Goal: Find specific page/section: Find specific page/section

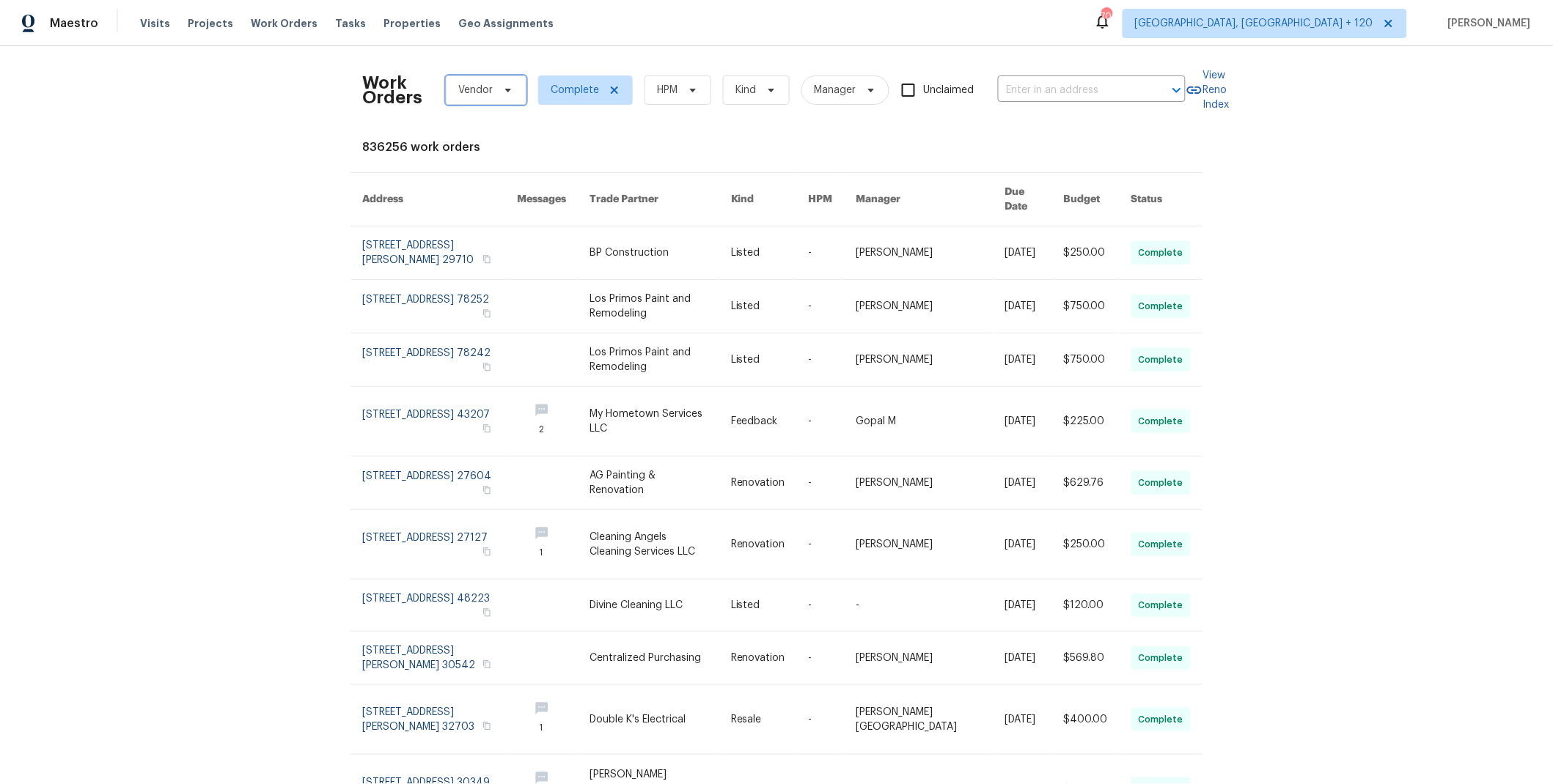
click at [502, 90] on icon at bounding box center [508, 90] width 12 height 12
type input "rodrig"
click at [609, 87] on icon at bounding box center [614, 90] width 12 height 12
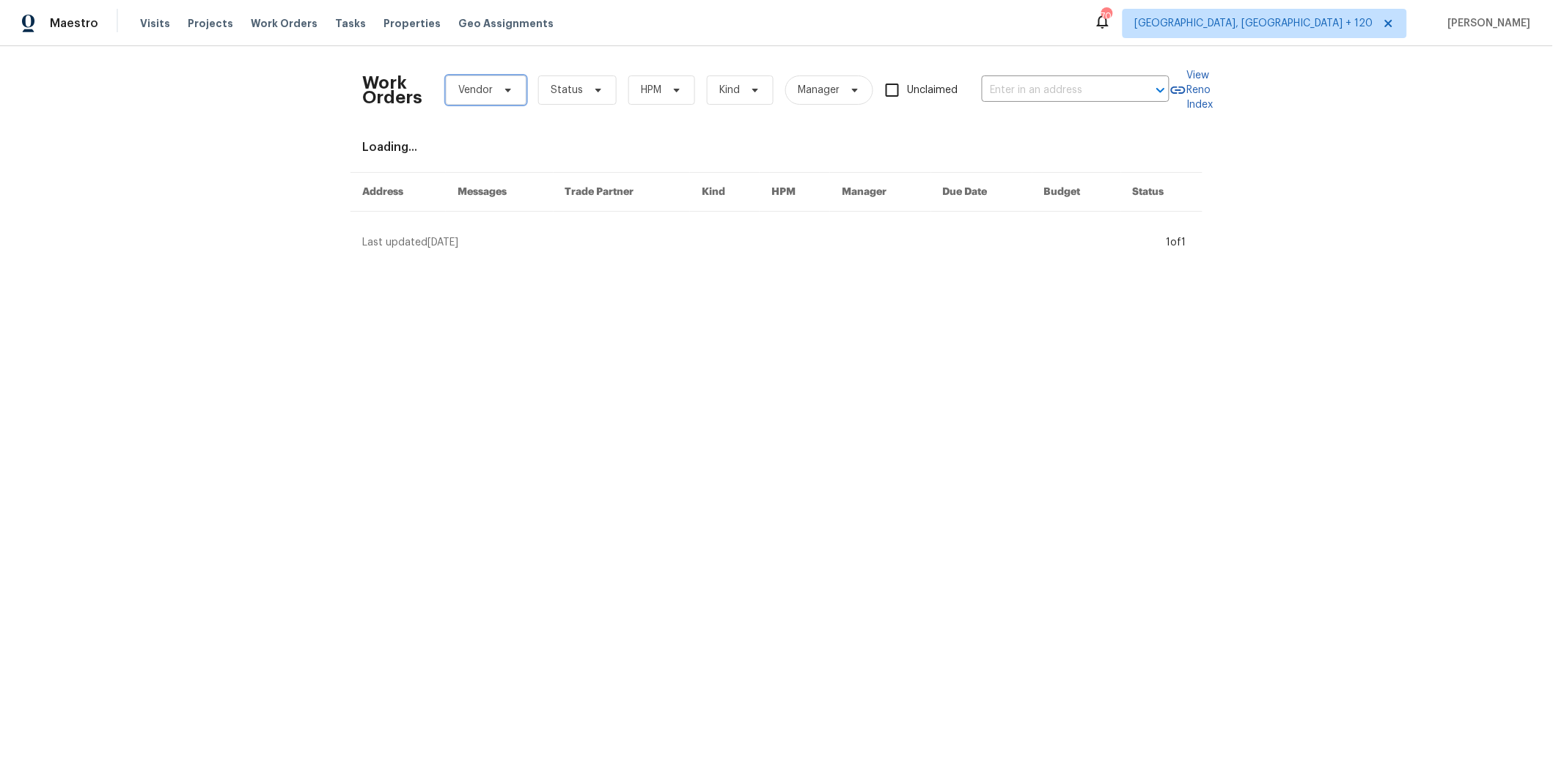
click at [498, 94] on span at bounding box center [506, 90] width 16 height 12
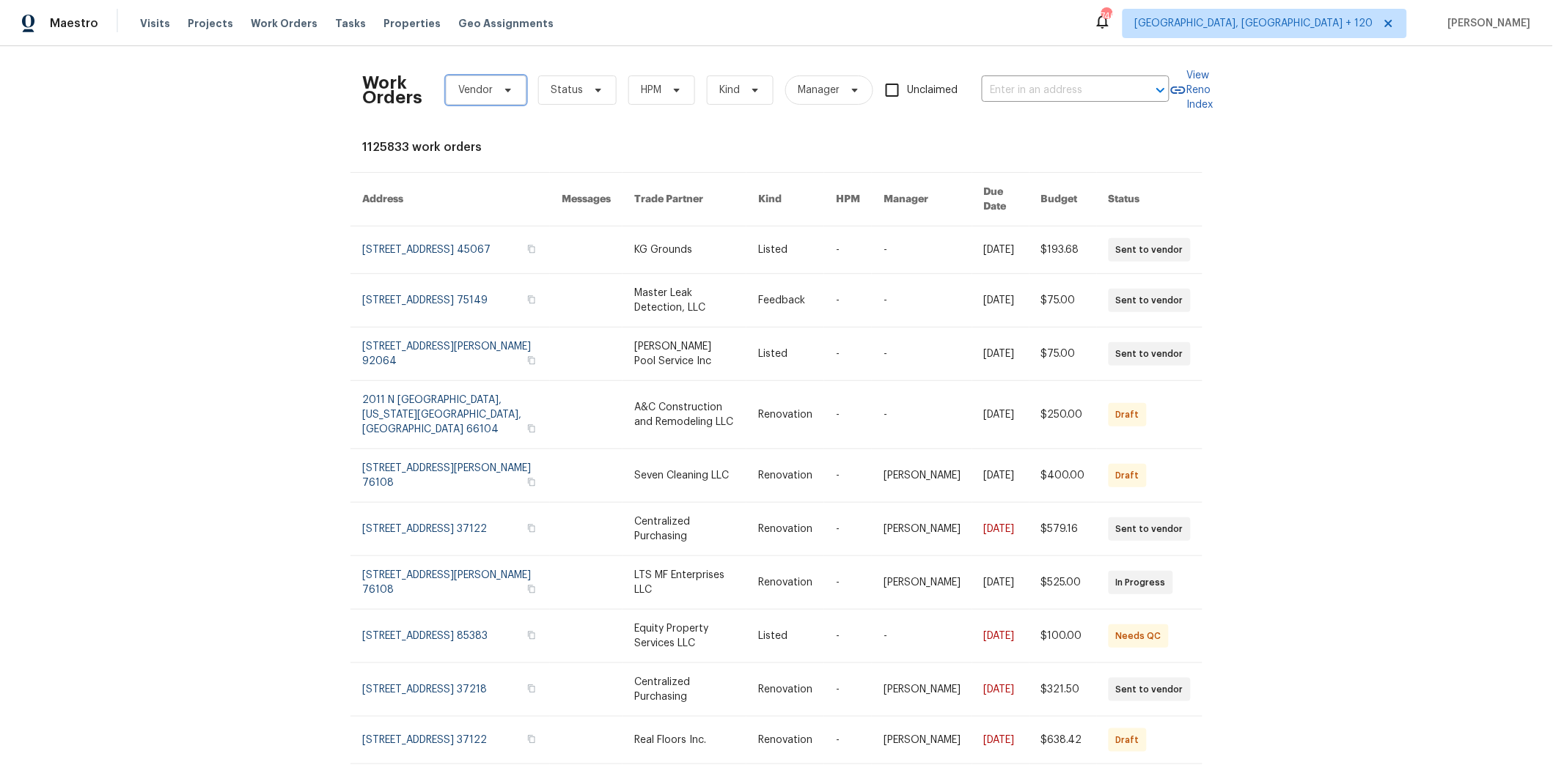
click at [485, 91] on span "Vendor" at bounding box center [476, 90] width 35 height 15
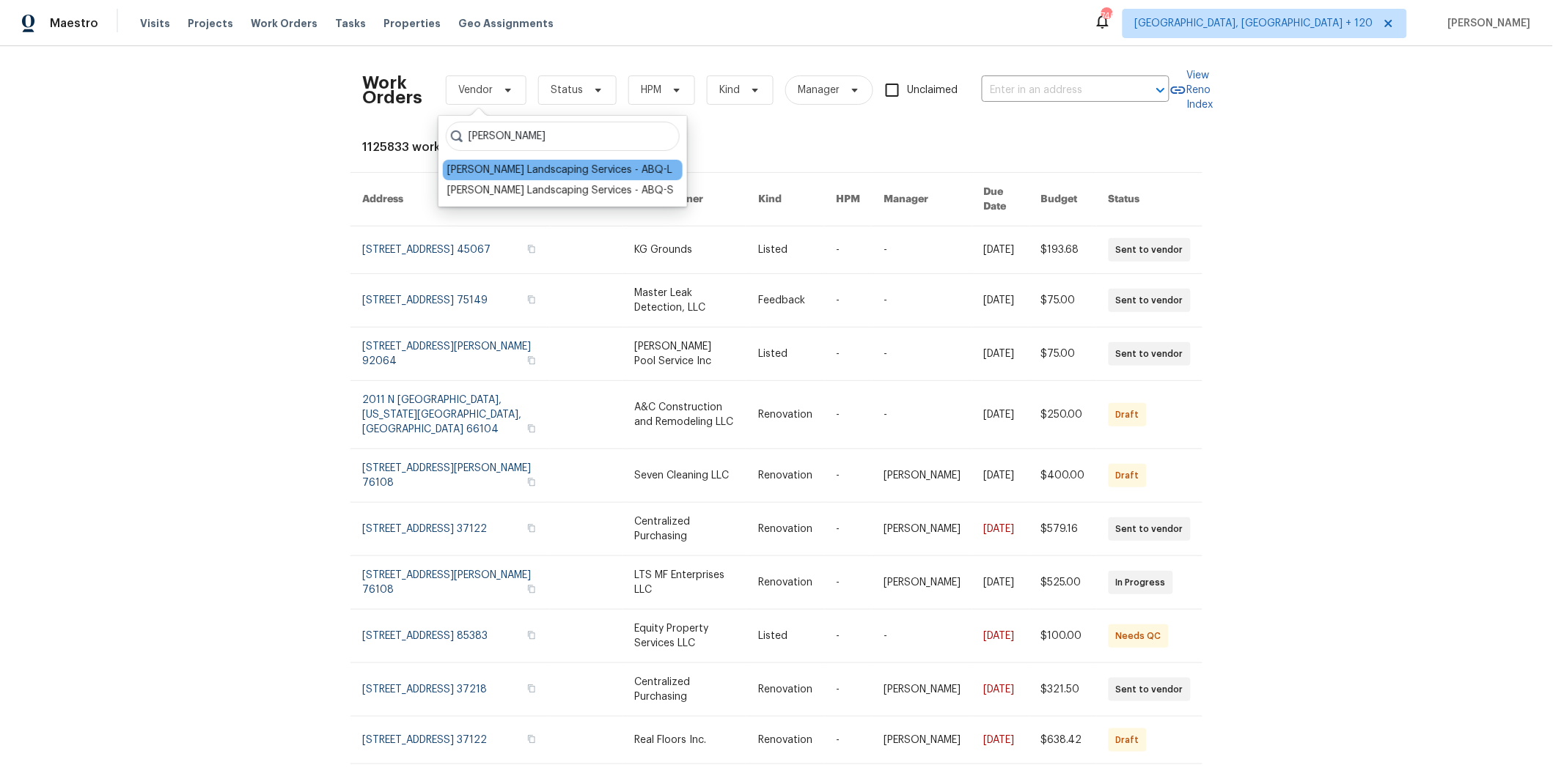
type input "rodriguez"
click at [552, 172] on div "Rodriguez Landscaping Services - ABQ-L" at bounding box center [560, 170] width 225 height 15
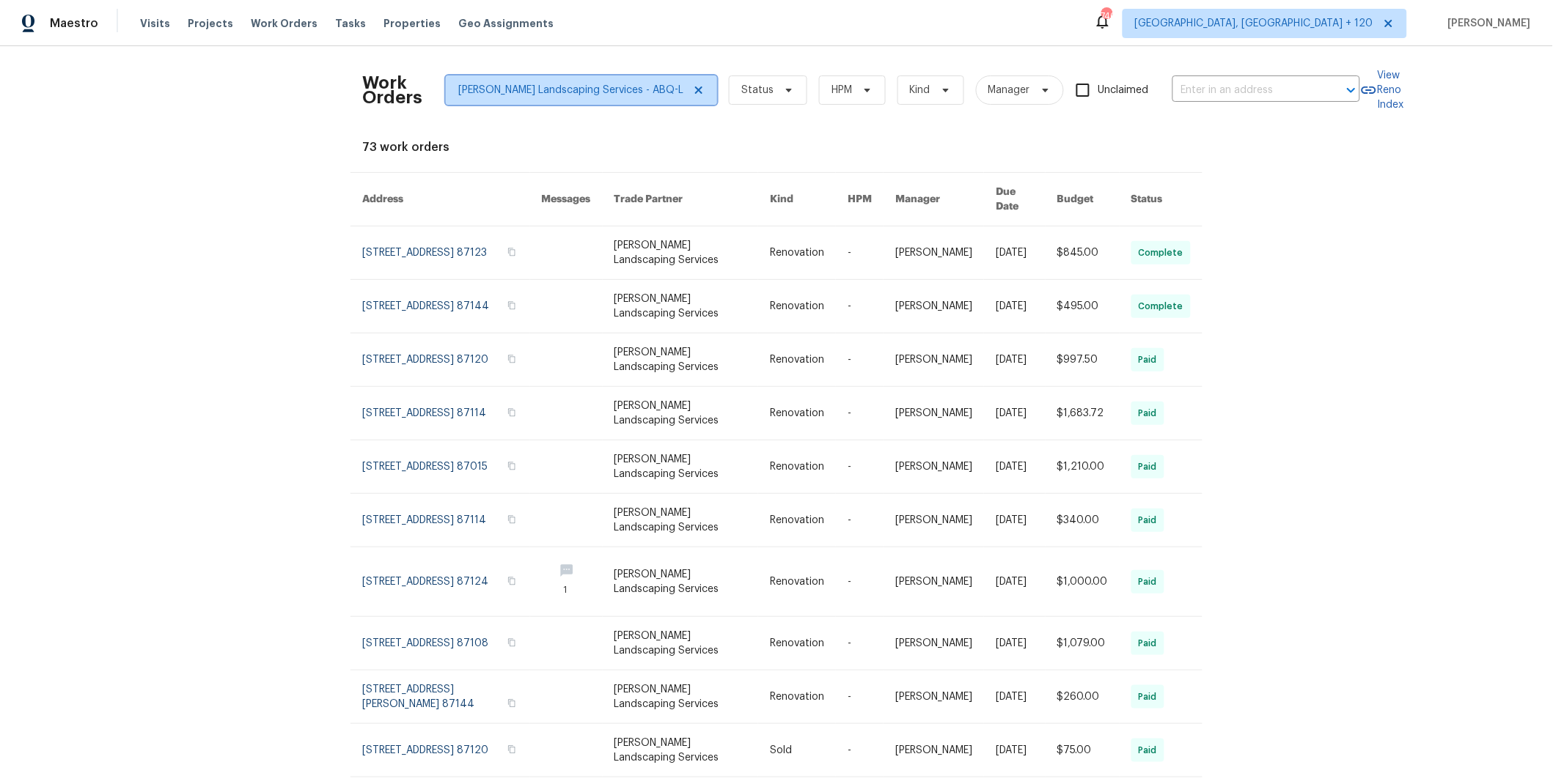
click at [695, 89] on icon at bounding box center [699, 90] width 7 height 7
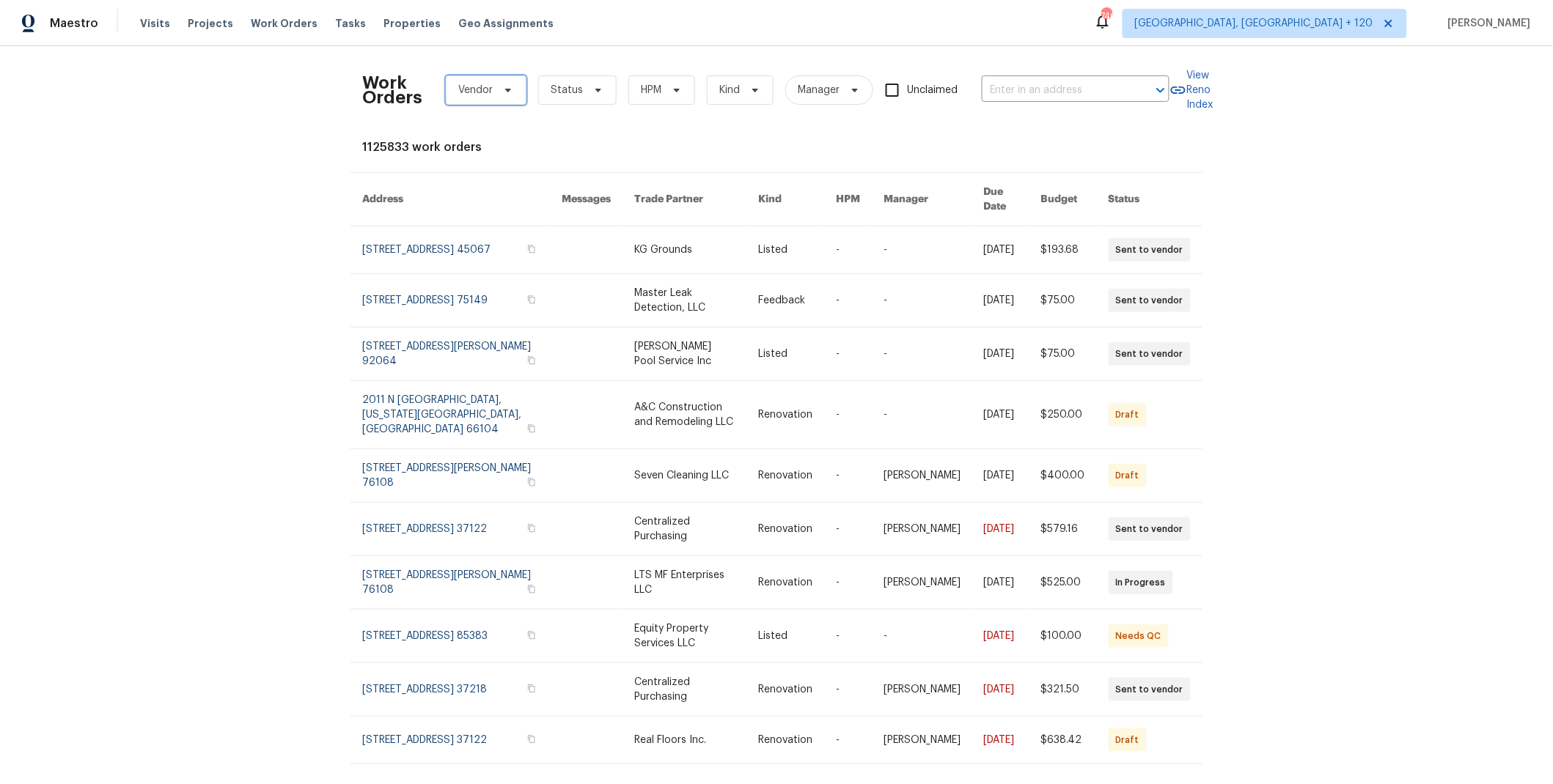
click at [489, 94] on span "Vendor" at bounding box center [486, 90] width 80 height 29
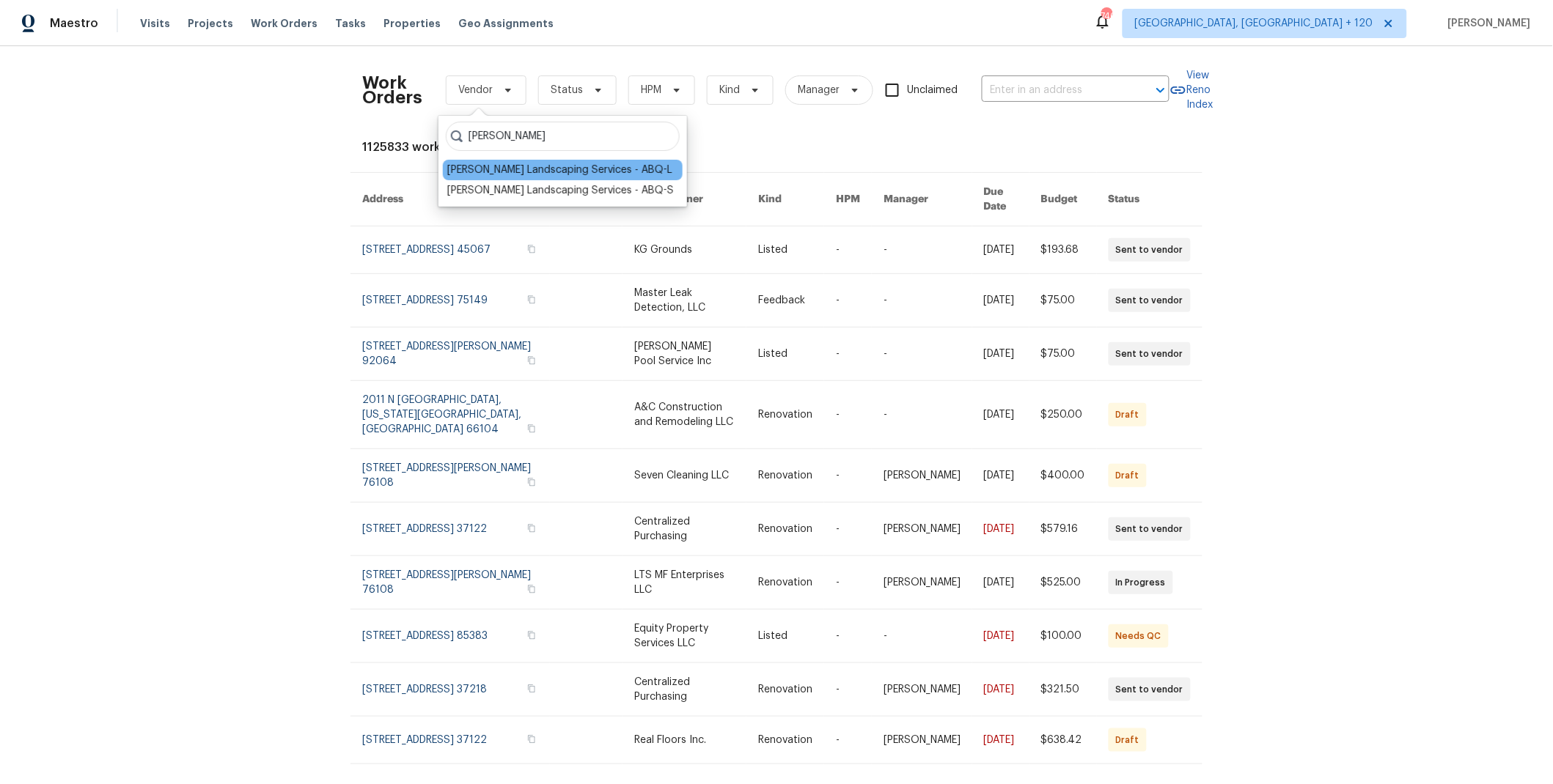
type input "rodrigue"
click at [575, 168] on div "Rodriguez Landscaping Services - ABQ-L" at bounding box center [560, 170] width 225 height 15
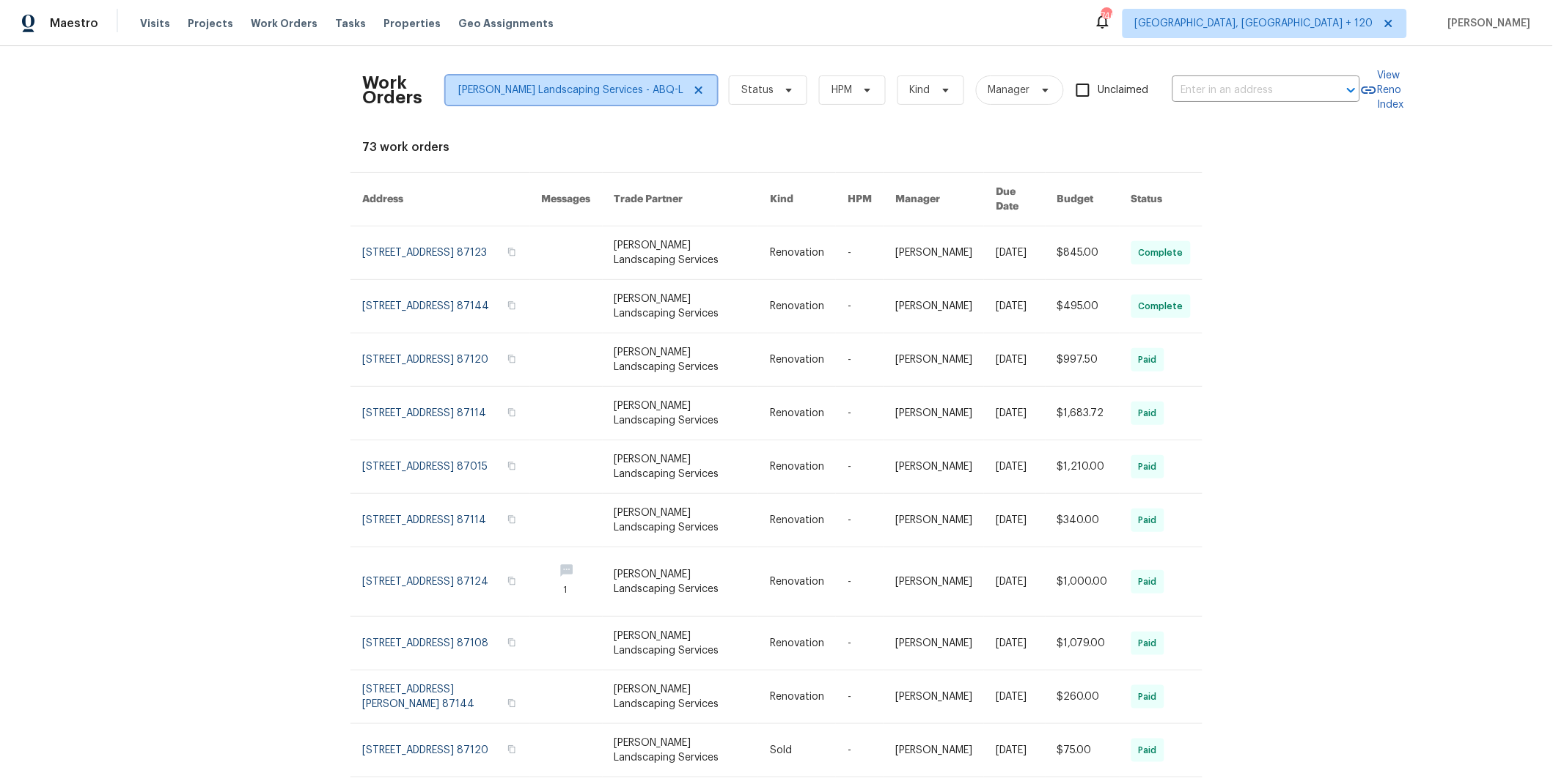
click at [695, 89] on icon at bounding box center [699, 90] width 7 height 7
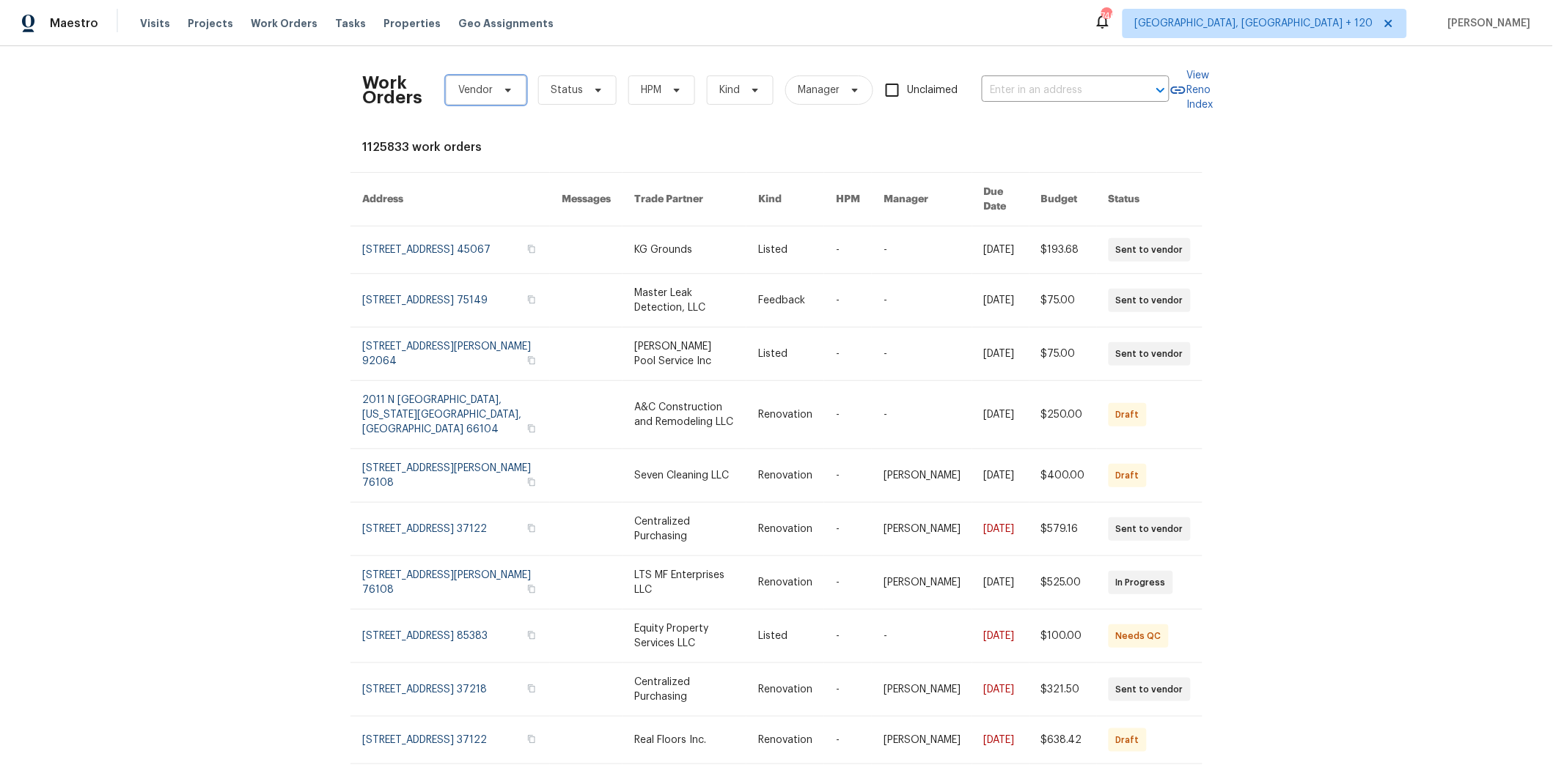
click at [498, 89] on span at bounding box center [506, 90] width 16 height 12
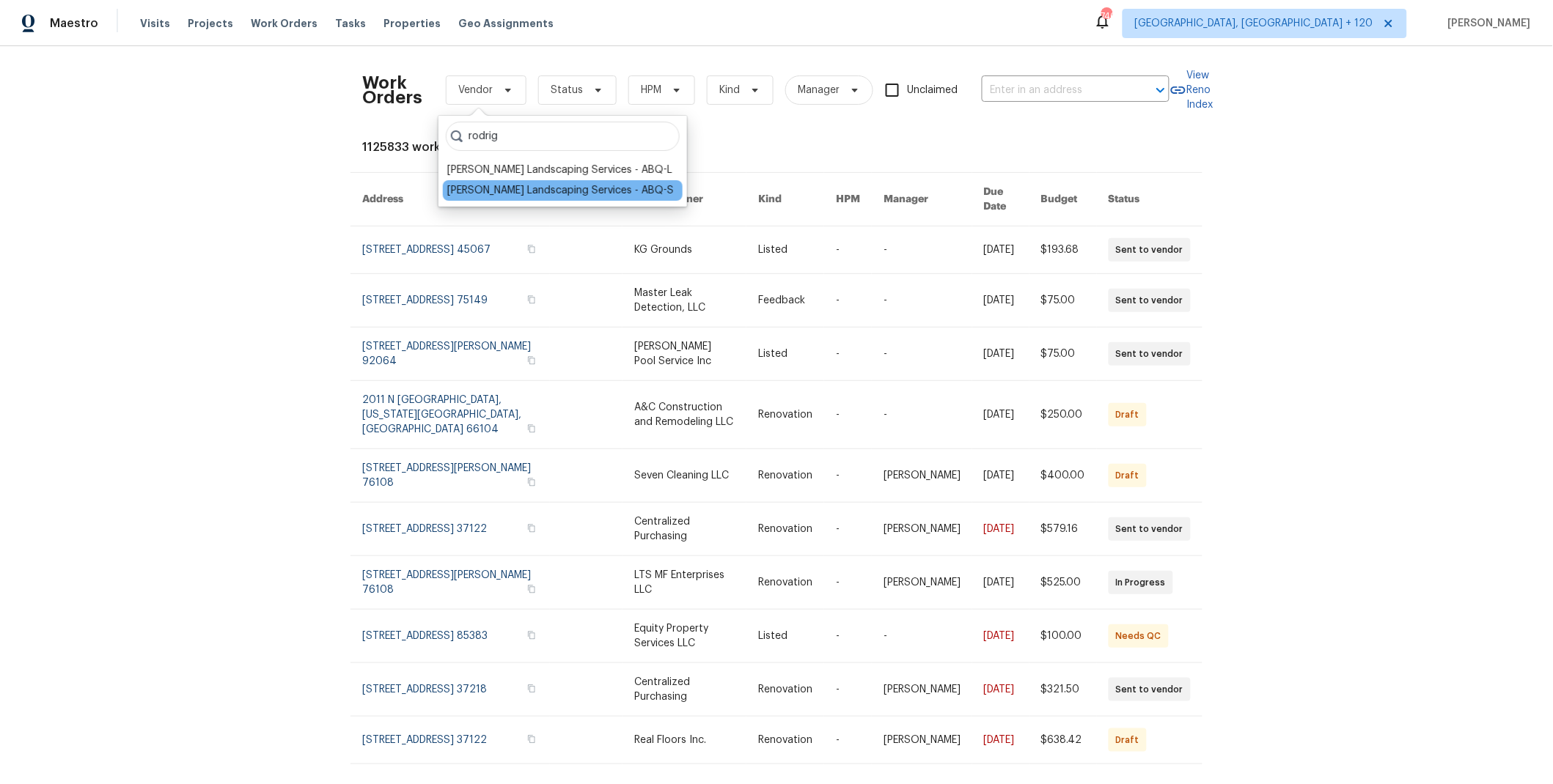
type input "rodrig"
click at [558, 184] on div "Rodriguez Landscaping Services - ABQ-S" at bounding box center [561, 190] width 227 height 15
